Goal: Task Accomplishment & Management: Manage account settings

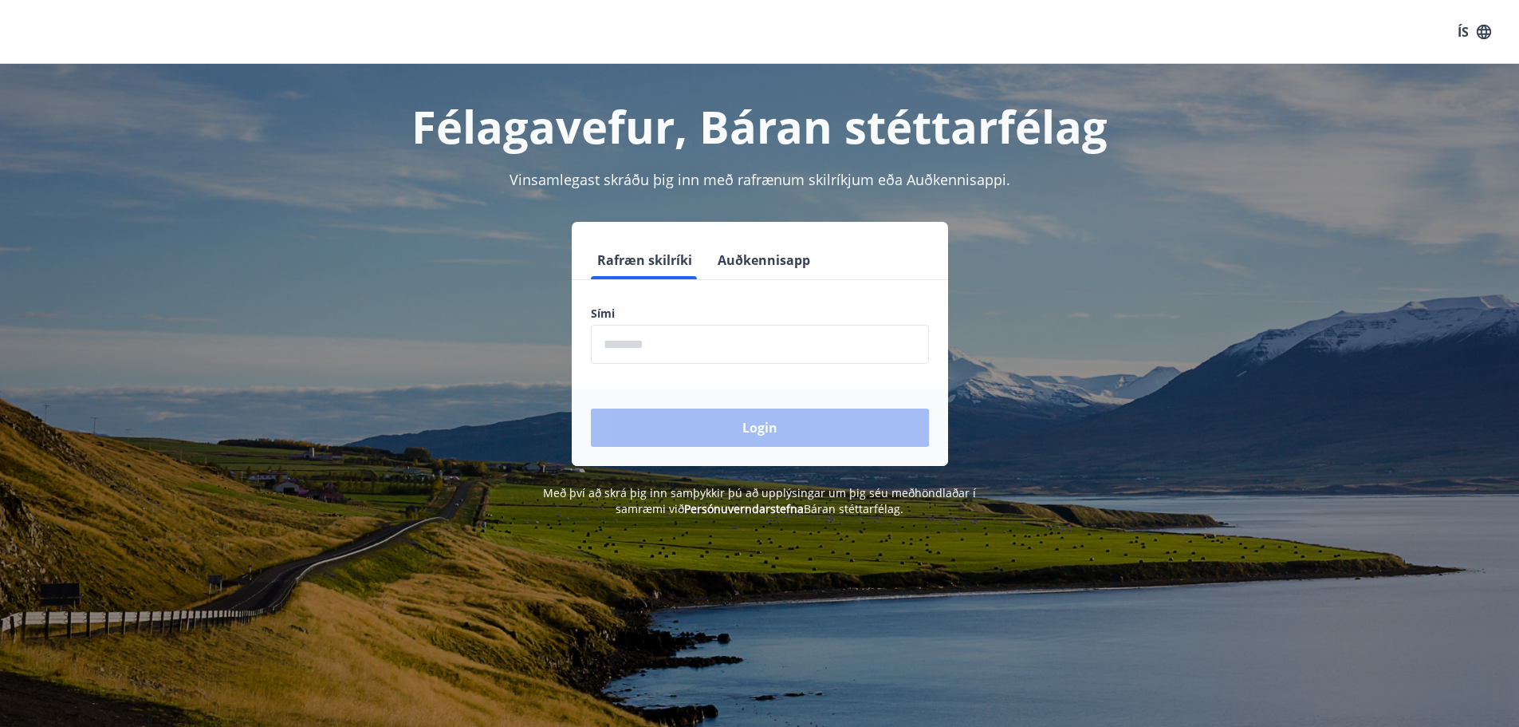
click at [764, 260] on button "Auðkennisapp" at bounding box center [763, 260] width 105 height 38
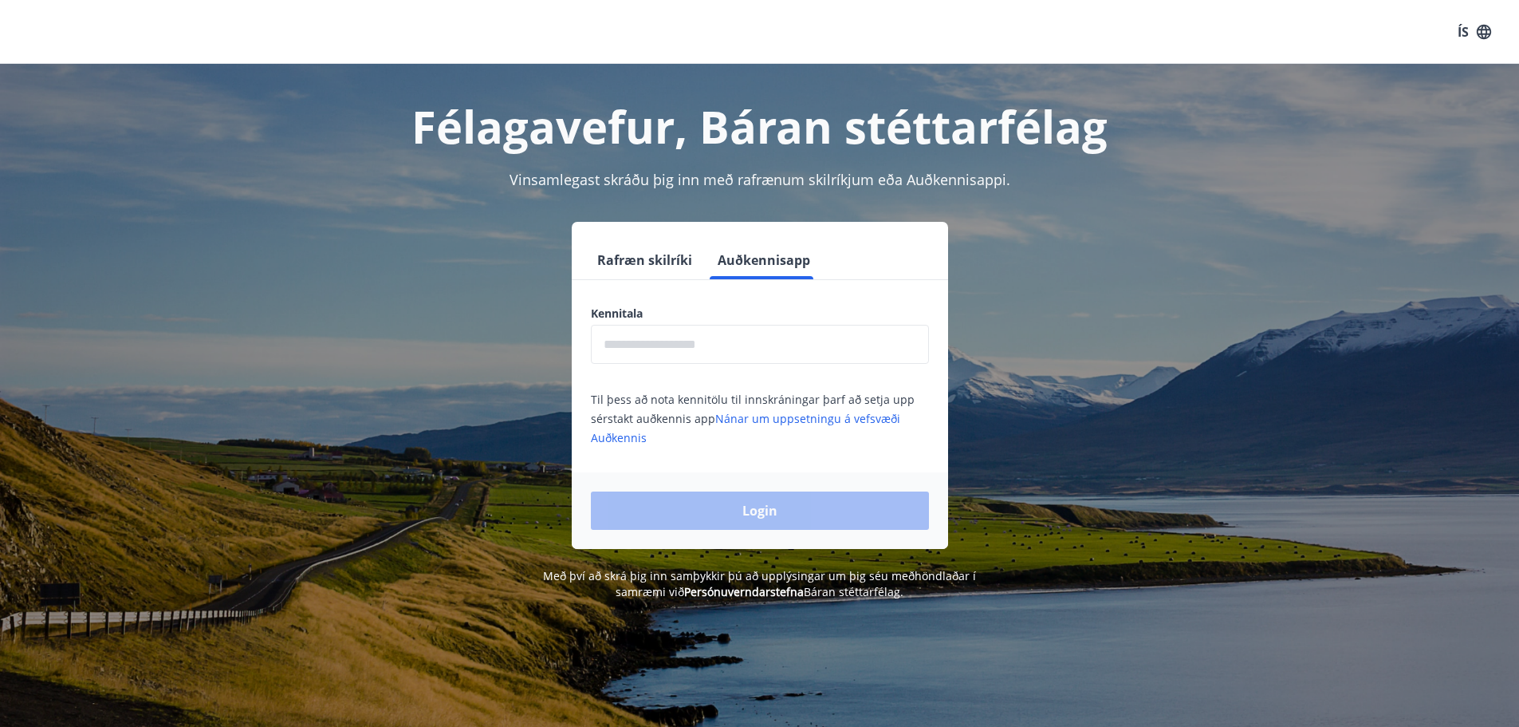
click at [656, 358] on input "text" at bounding box center [760, 344] width 338 height 39
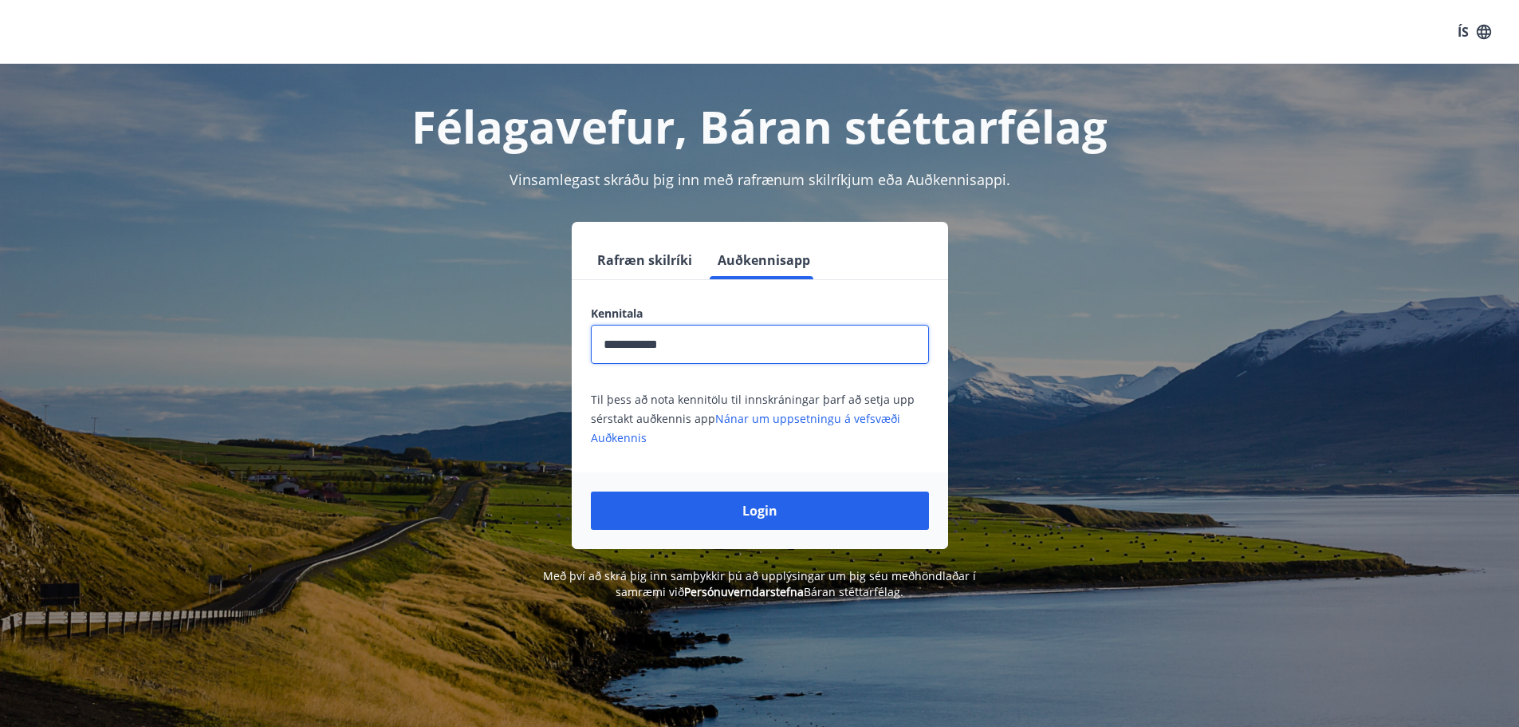
type input "**********"
click at [591, 491] on button "Login" at bounding box center [760, 510] width 338 height 38
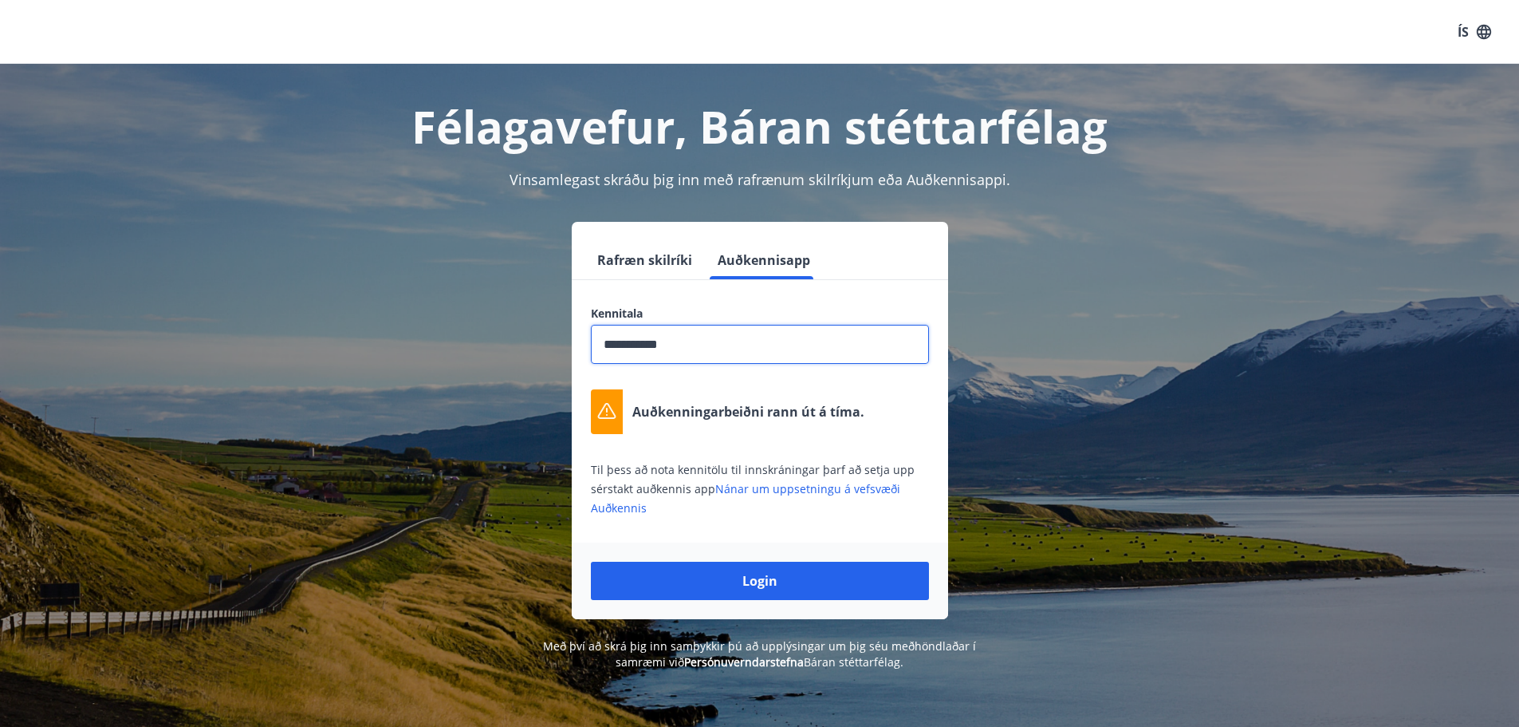
click at [796, 593] on button "Login" at bounding box center [760, 580] width 338 height 38
click at [1465, 31] on button "ÍS" at bounding box center [1474, 32] width 51 height 29
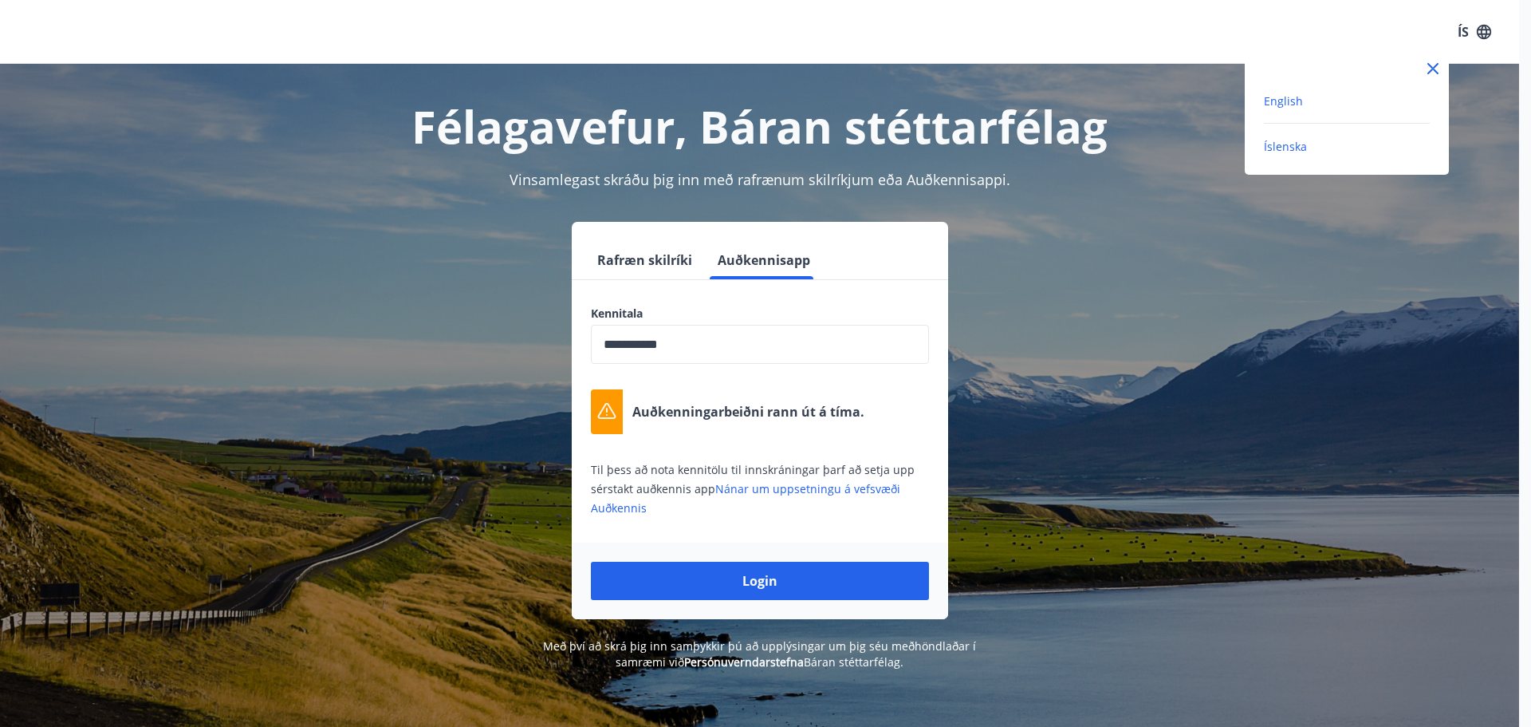
click at [1283, 102] on span "English" at bounding box center [1283, 100] width 39 height 15
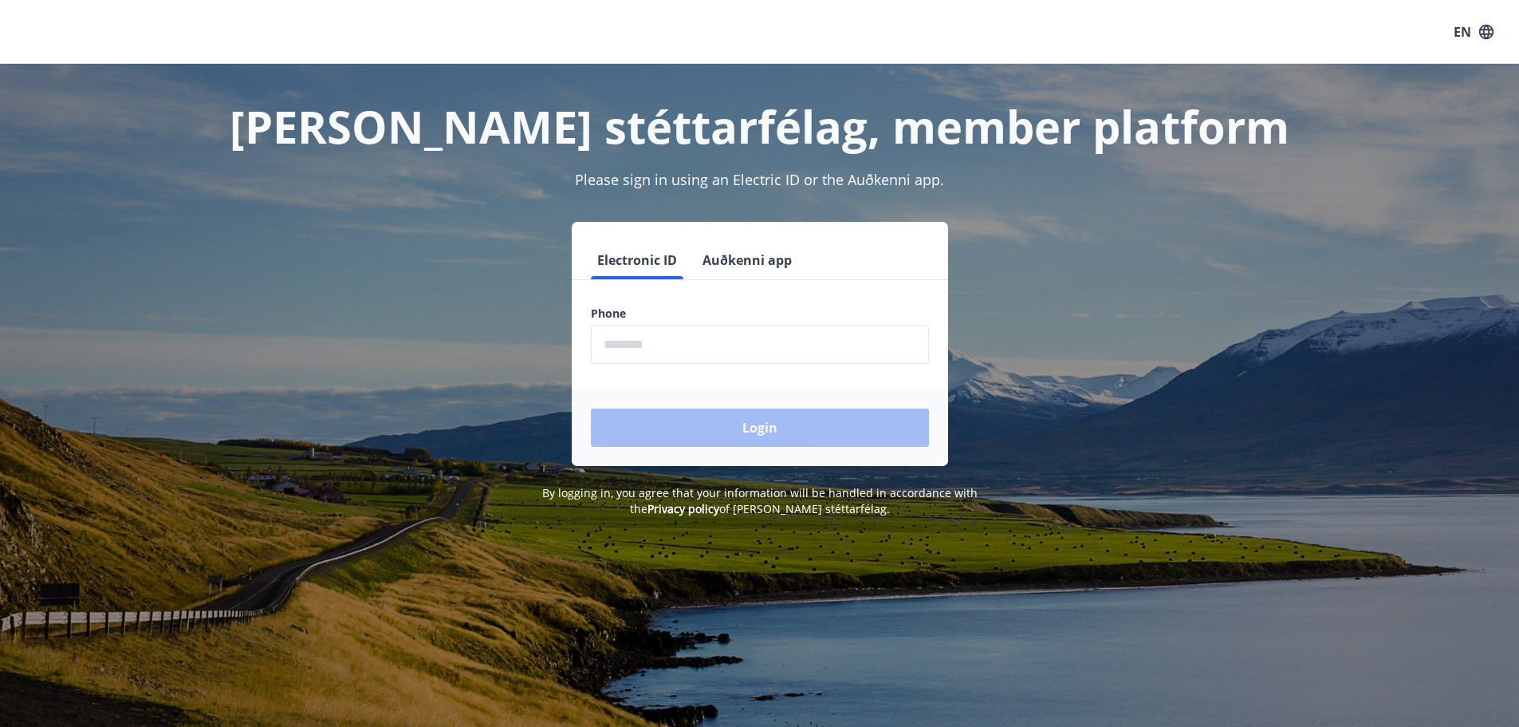
click at [805, 274] on div "Electronic ID Auðkenni app" at bounding box center [760, 260] width 376 height 38
click at [764, 254] on button "Auðkenni app" at bounding box center [747, 260] width 102 height 38
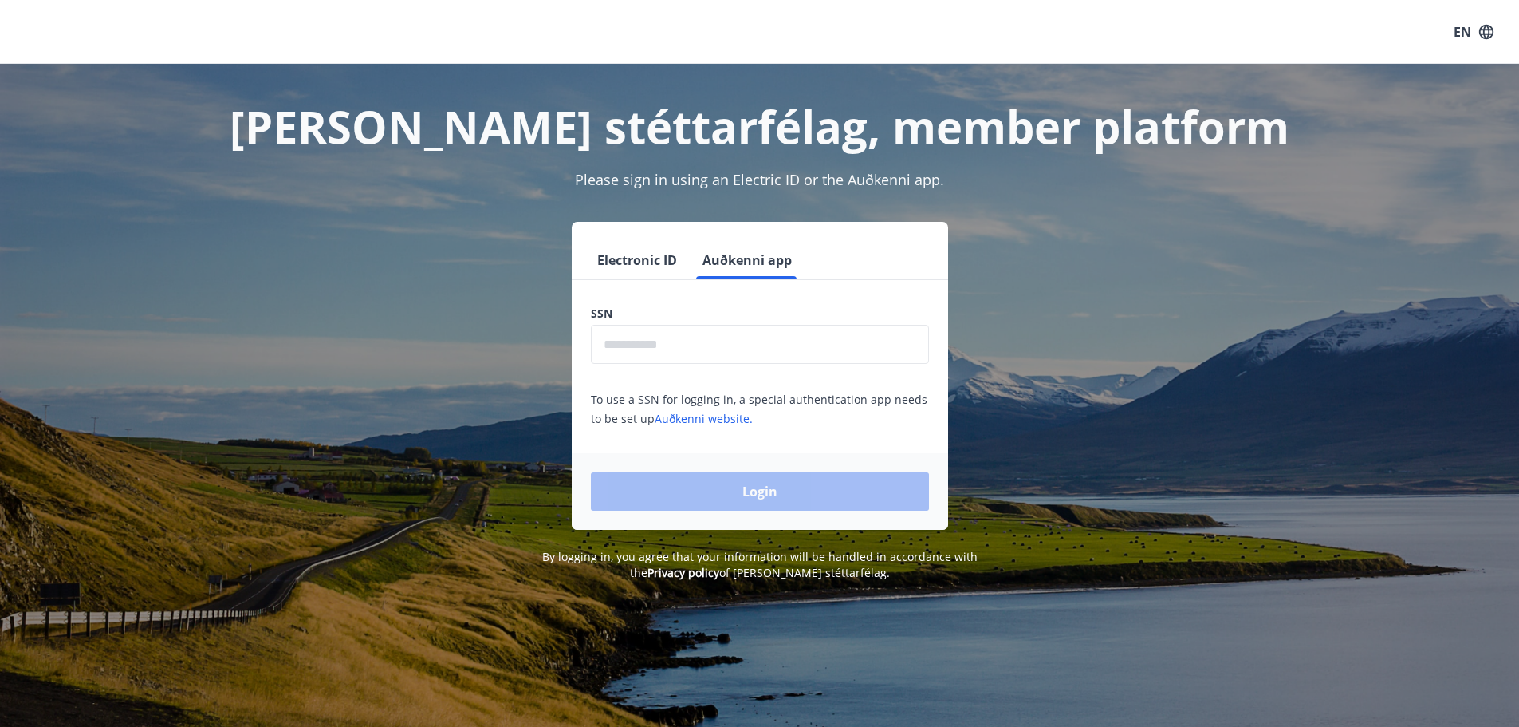
click at [745, 345] on input "text" at bounding box center [760, 344] width 338 height 39
type input "**********"
click at [709, 483] on button "Login" at bounding box center [760, 491] width 338 height 38
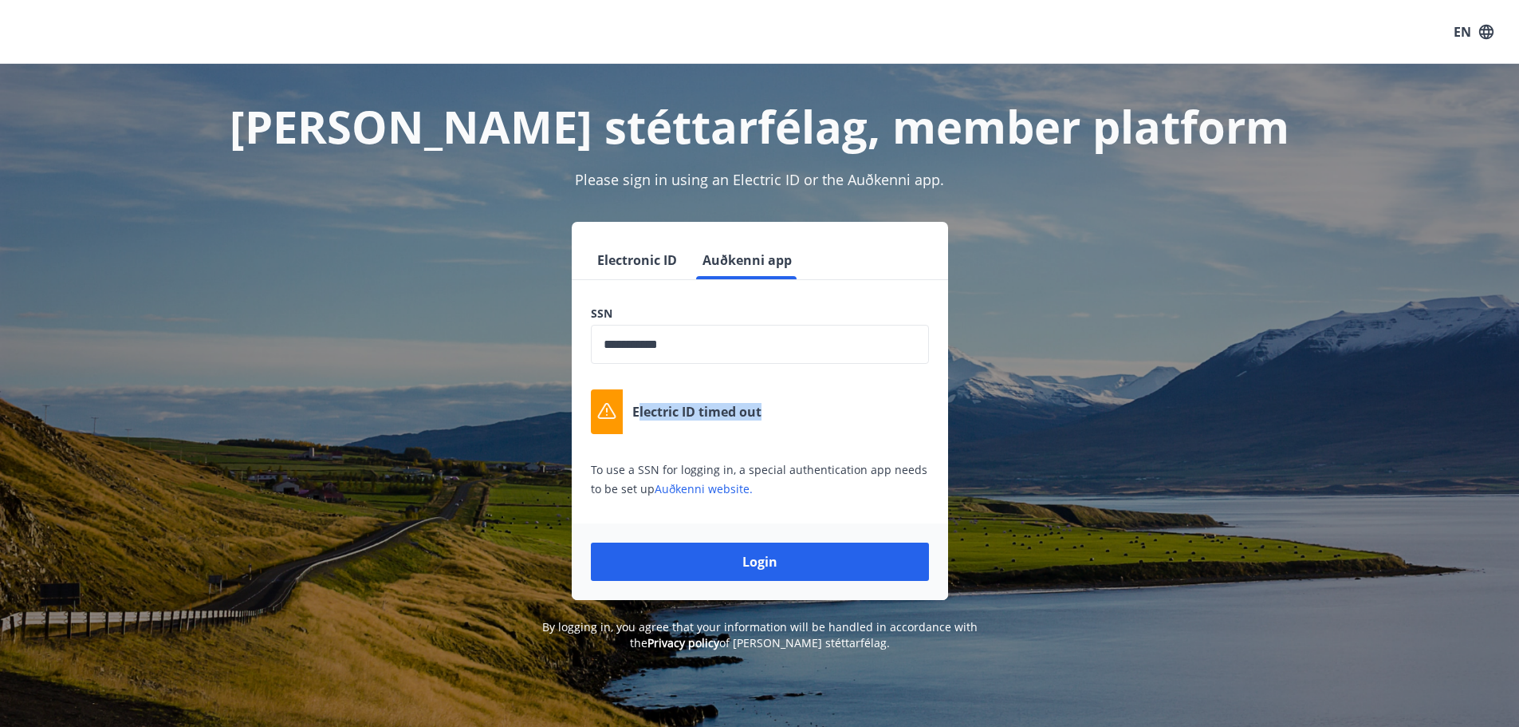
drag, startPoint x: 644, startPoint y: 410, endPoint x: 807, endPoint y: 419, distance: 163.7
click at [807, 419] on div "Electric ID timed out" at bounding box center [760, 411] width 338 height 45
click at [809, 419] on div "Electric ID timed out" at bounding box center [760, 411] width 338 height 45
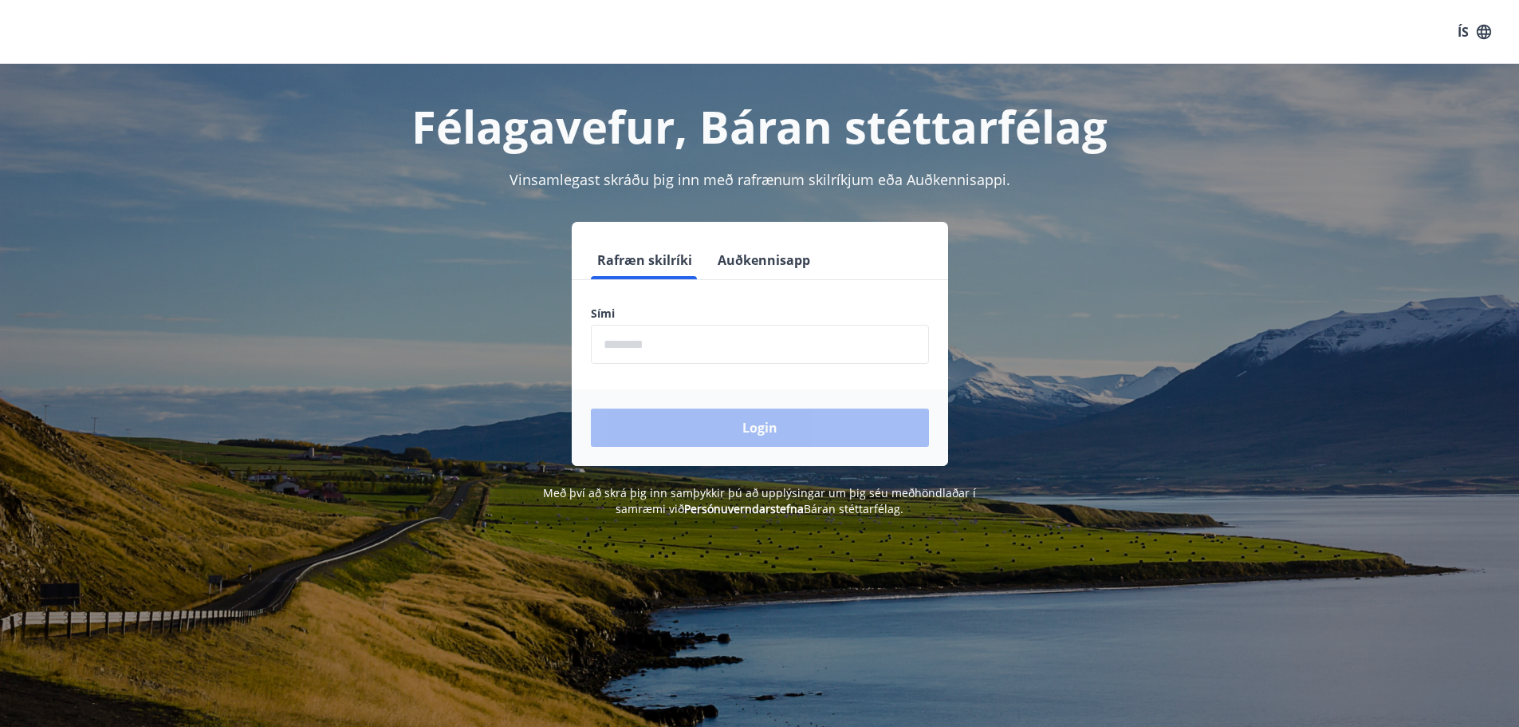
click at [789, 262] on button "Auðkennisapp" at bounding box center [763, 260] width 105 height 38
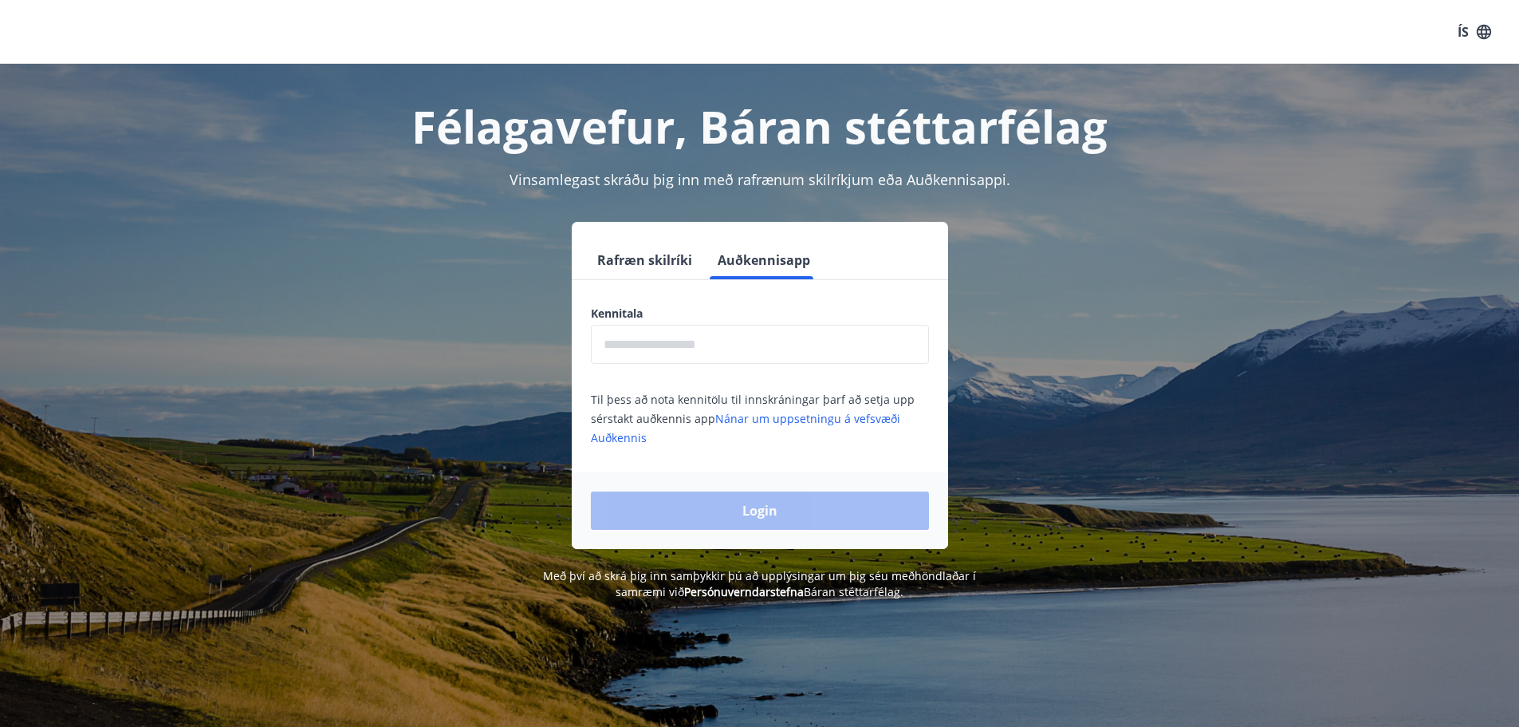
click at [689, 344] on input "text" at bounding box center [760, 344] width 338 height 39
type input "**********"
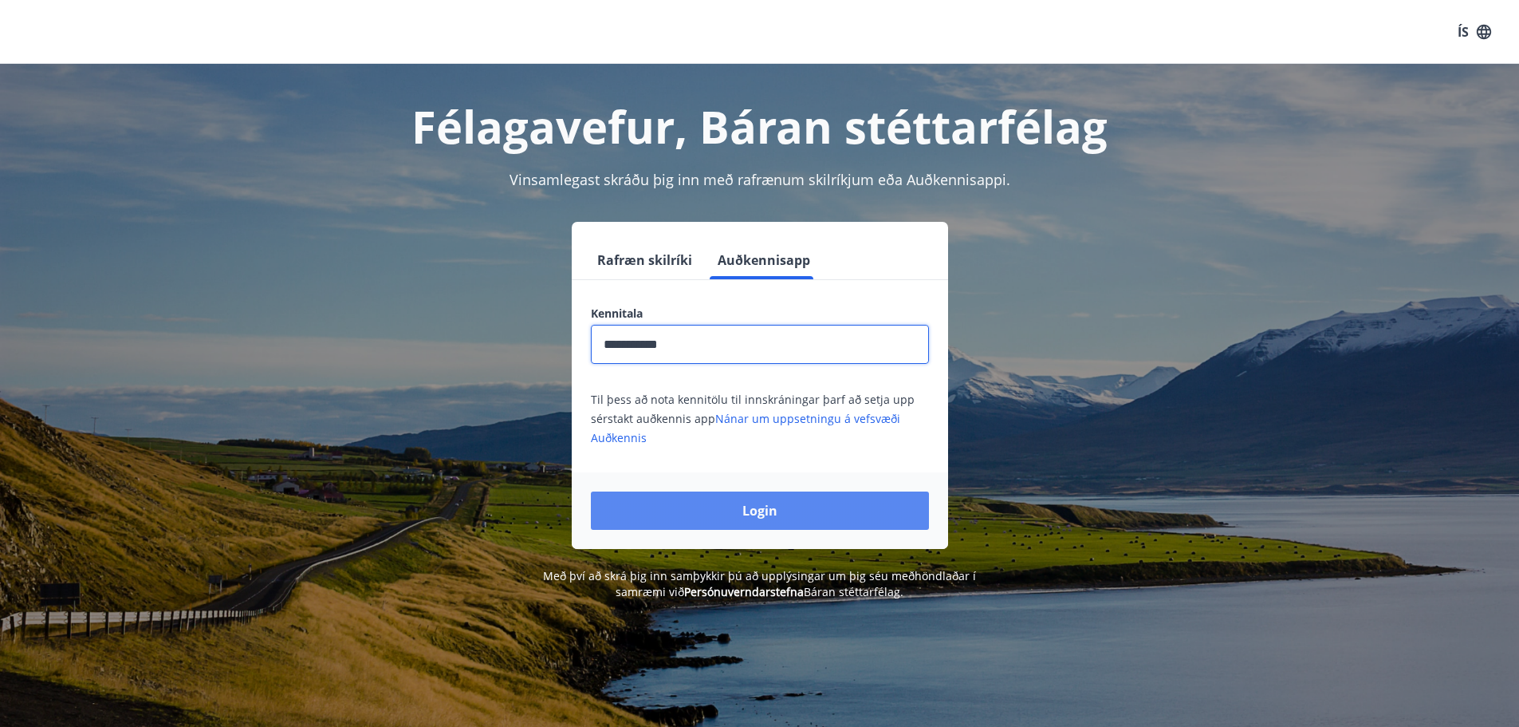
click at [758, 498] on button "Login" at bounding box center [760, 510] width 338 height 38
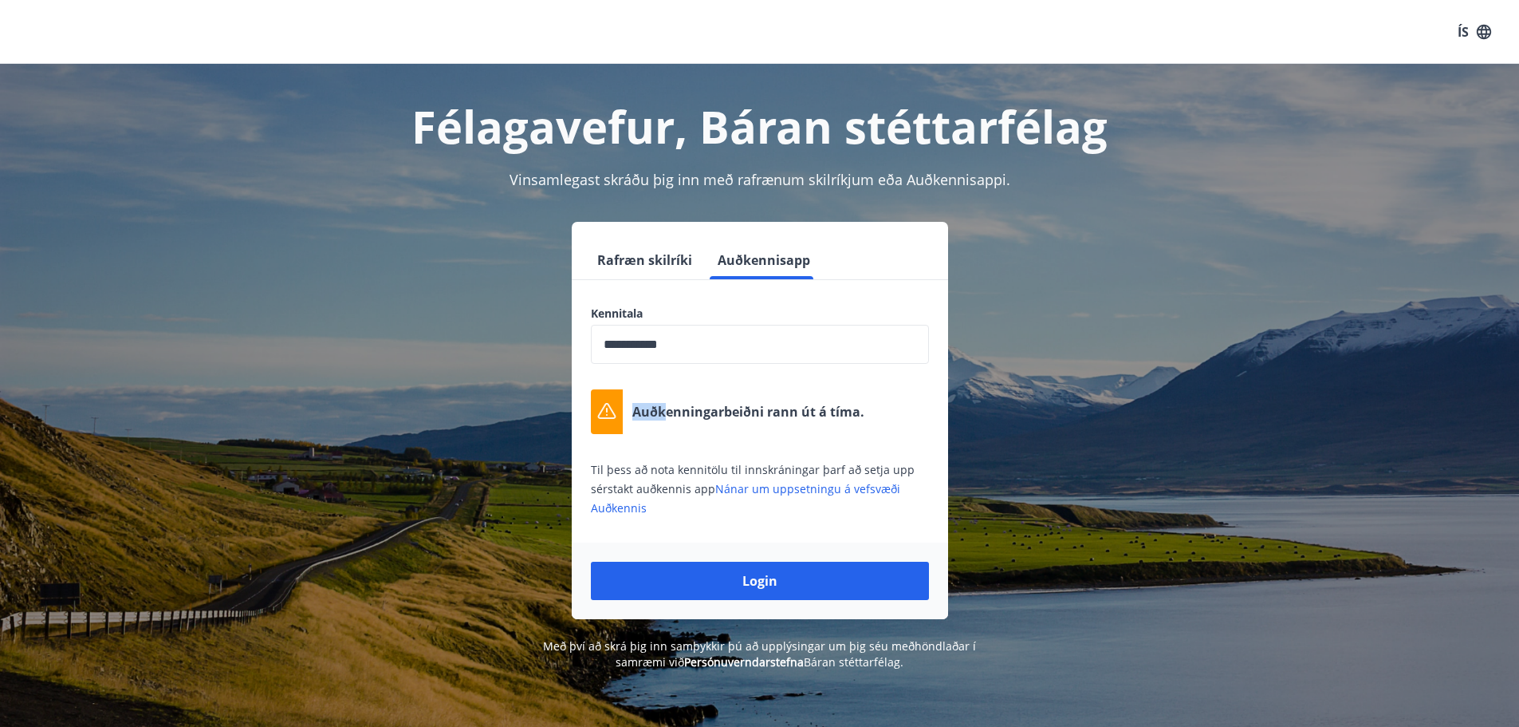
drag, startPoint x: 632, startPoint y: 411, endPoint x: 660, endPoint y: 414, distance: 27.3
click at [664, 413] on p "Auðkenningarbeiðni rann út á tíma." at bounding box center [748, 412] width 232 height 18
click at [1071, 290] on div "**********" at bounding box center [760, 420] width 1110 height 397
